Goal: Check status: Check status

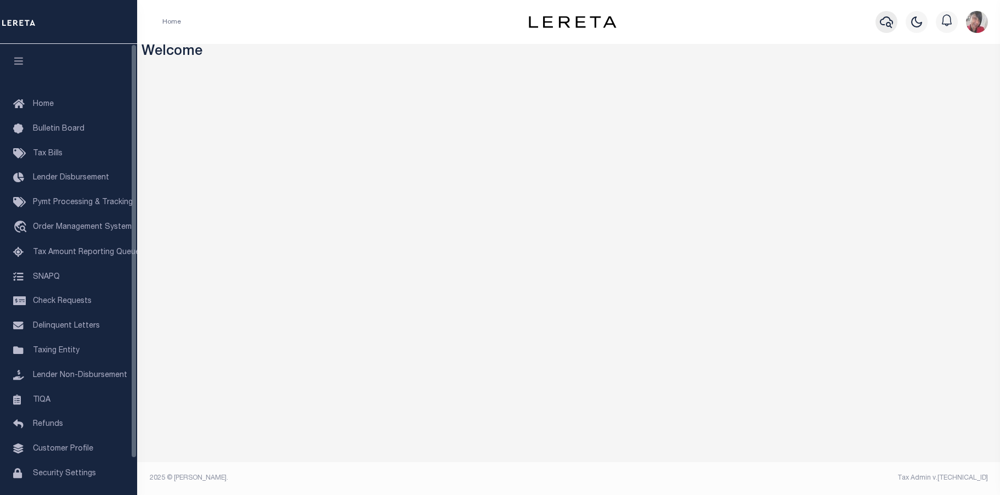
click at [886, 20] on icon "button" at bounding box center [886, 21] width 13 height 13
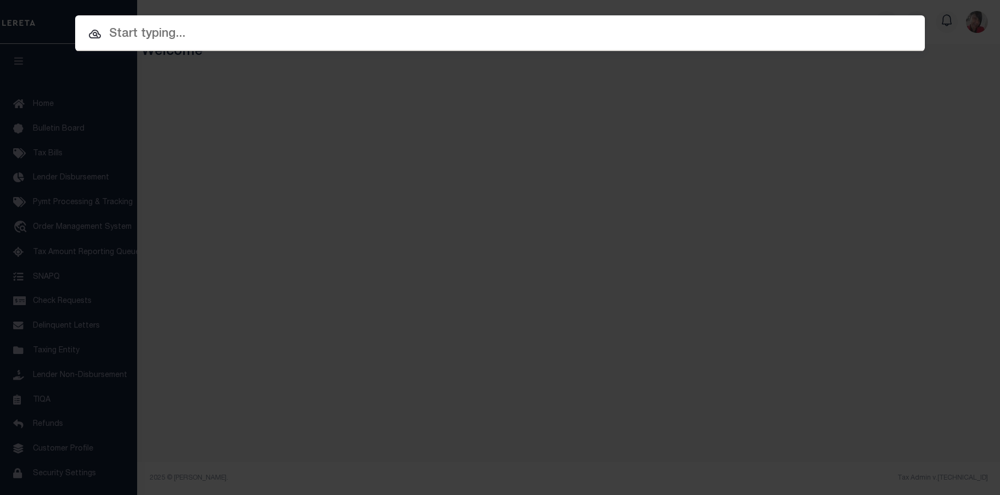
click at [571, 35] on input "text" at bounding box center [500, 34] width 850 height 19
click at [144, 31] on input "text" at bounding box center [500, 34] width 850 height 19
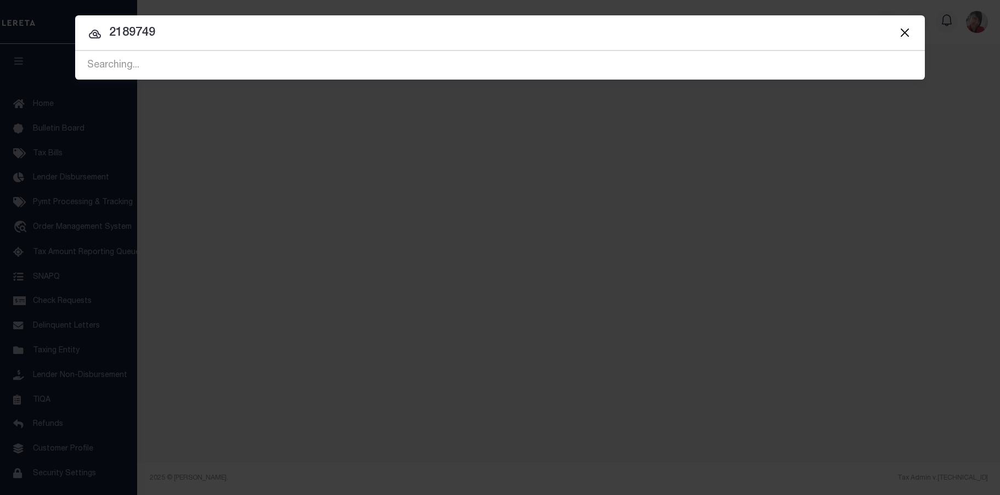
type input "2189749"
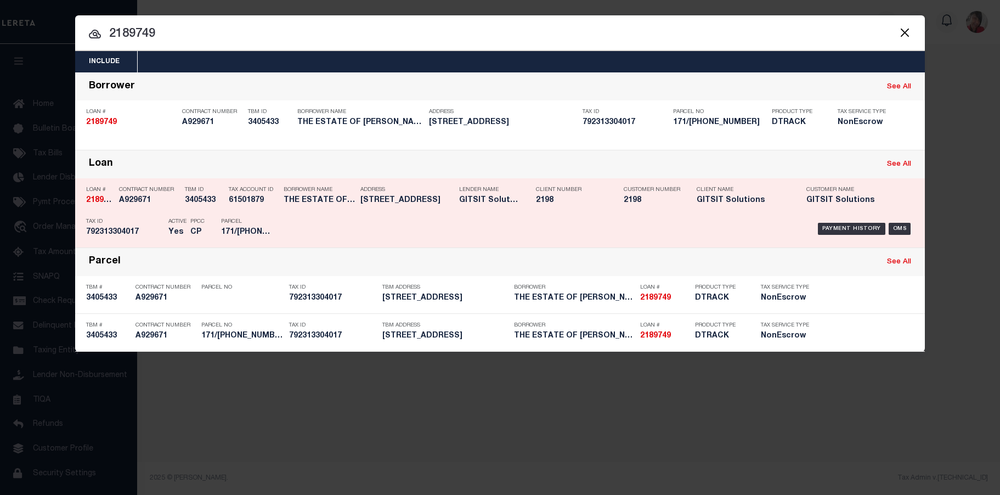
click at [157, 211] on div "Contract Number A929671" at bounding box center [149, 197] width 60 height 32
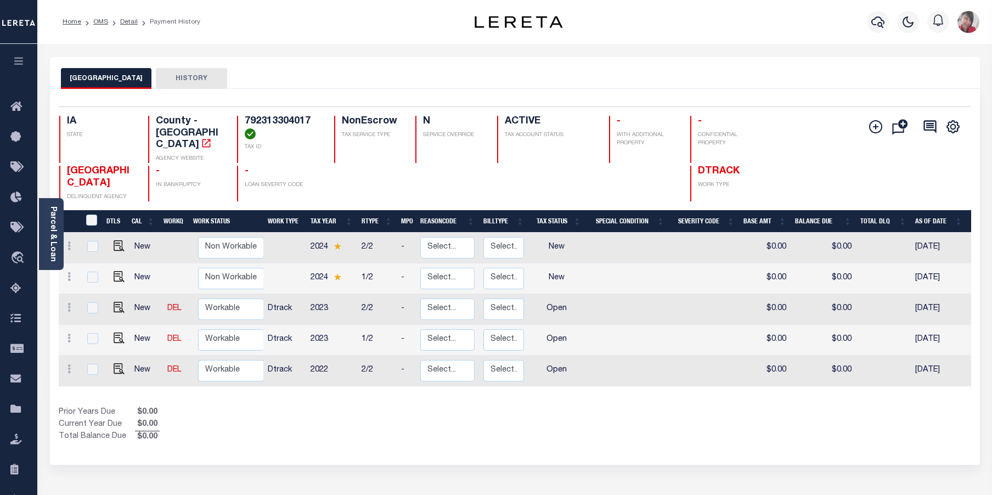
click at [49, 229] on link "Parcel & Loan" at bounding box center [53, 233] width 8 height 55
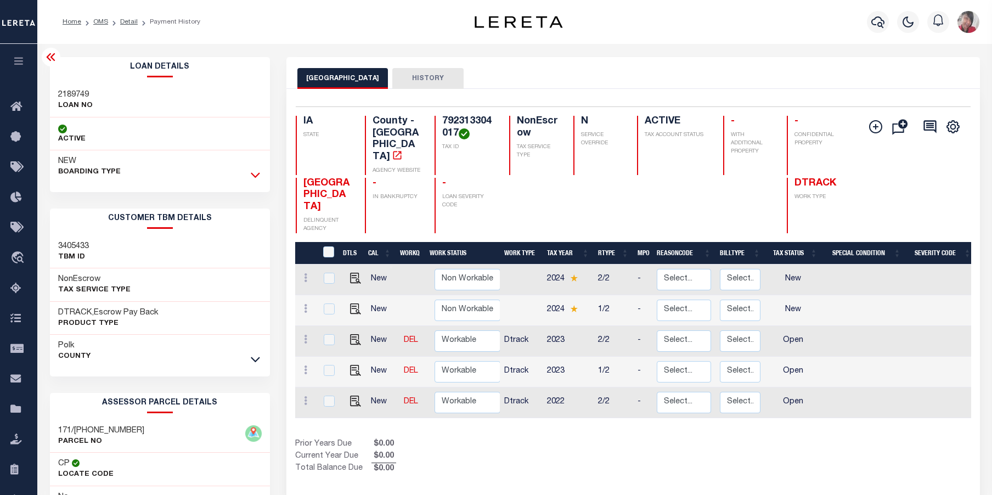
click at [255, 176] on icon at bounding box center [255, 175] width 9 height 12
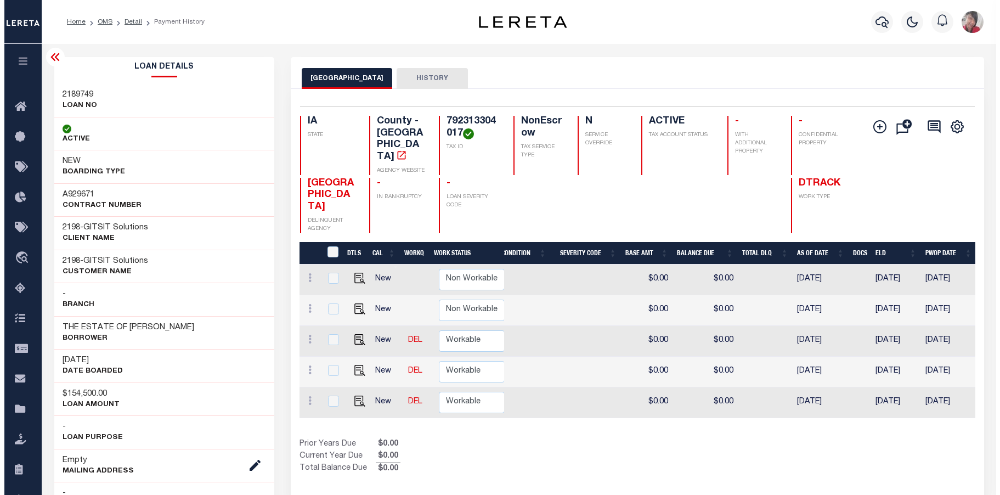
scroll to position [0, 367]
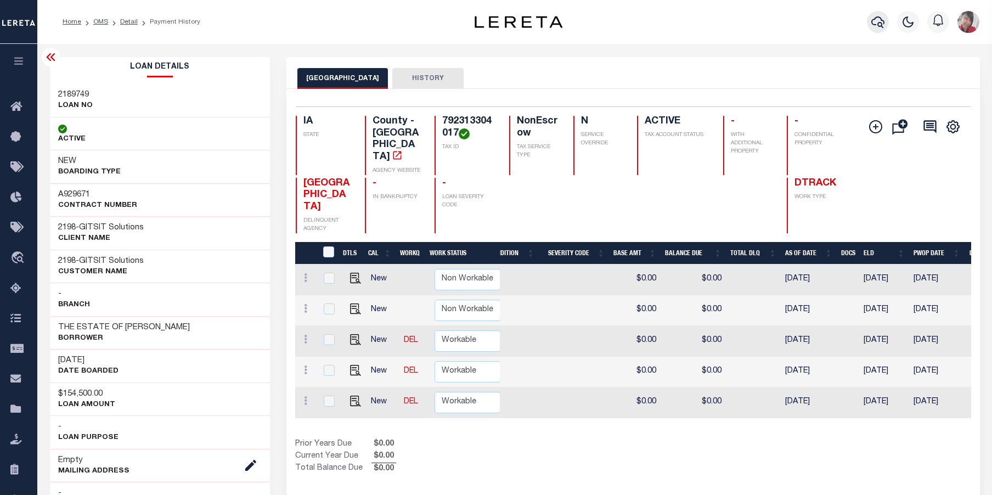
click at [882, 20] on icon "button" at bounding box center [877, 22] width 13 height 12
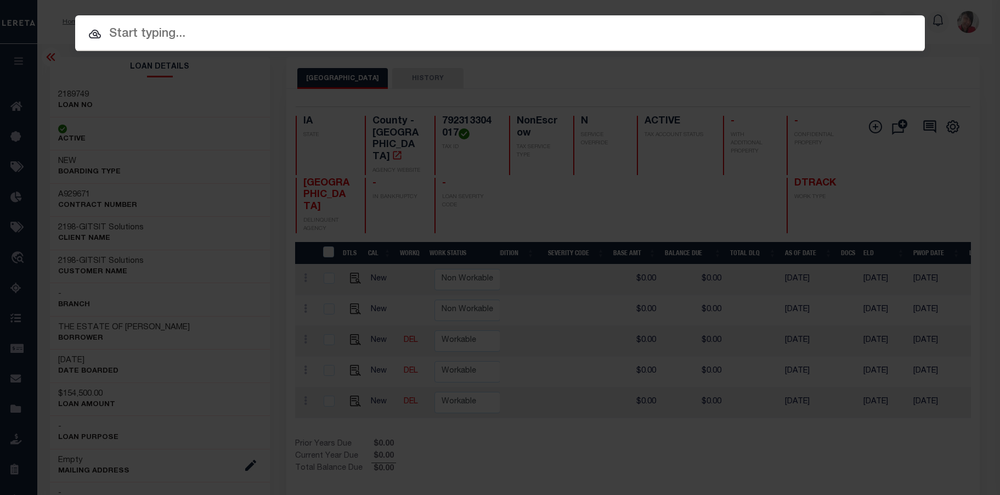
click at [528, 37] on input "text" at bounding box center [500, 34] width 850 height 19
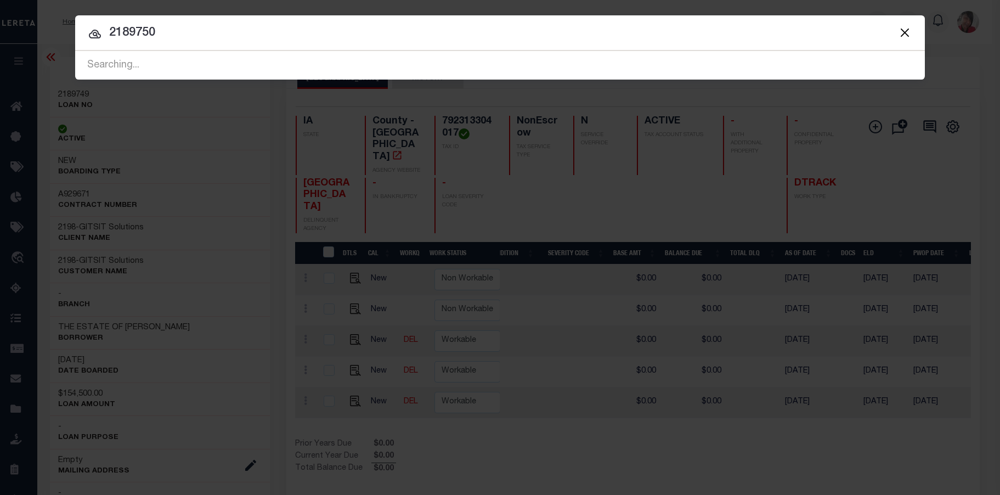
type input "2189750"
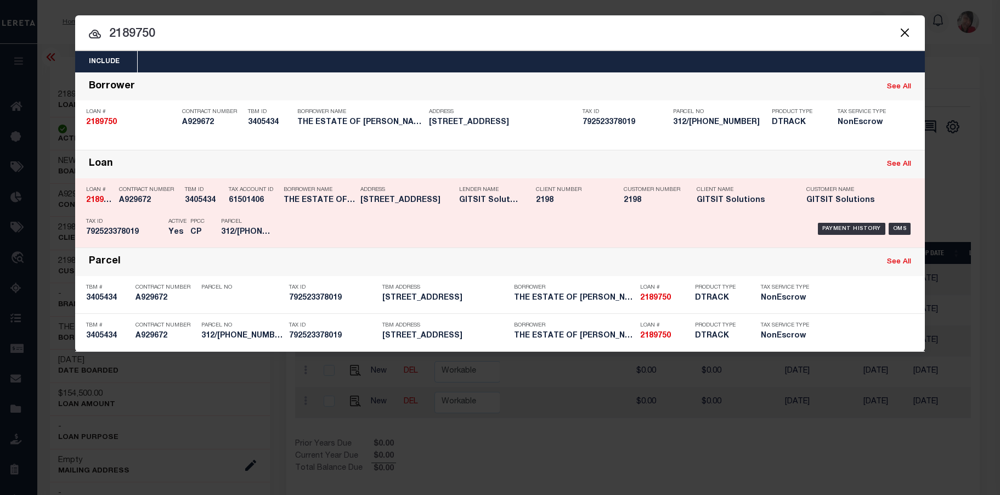
click at [341, 221] on div "Payment History OMS" at bounding box center [600, 229] width 627 height 32
